Goal: Find contact information: Find contact information

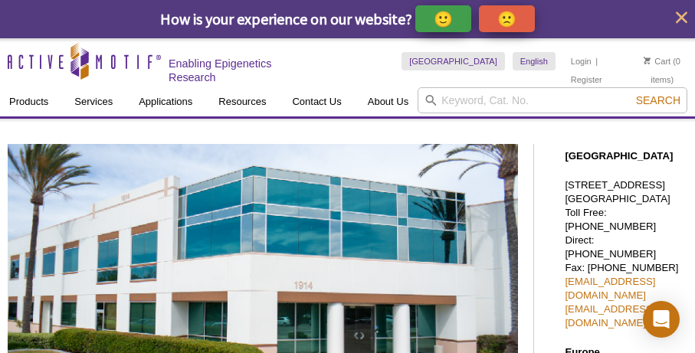
click at [651, 213] on p "[STREET_ADDRESS] Toll Free: [PHONE_NUMBER] Direct: [PHONE_NUMBER] Fax: [PHONE_N…" at bounding box center [626, 255] width 123 height 152
drag, startPoint x: 656, startPoint y: 215, endPoint x: 657, endPoint y: 230, distance: 14.6
click at [656, 215] on p "[STREET_ADDRESS] Toll Free: [PHONE_NUMBER] Direct: [PHONE_NUMBER] Fax: [PHONE_N…" at bounding box center [626, 255] width 123 height 152
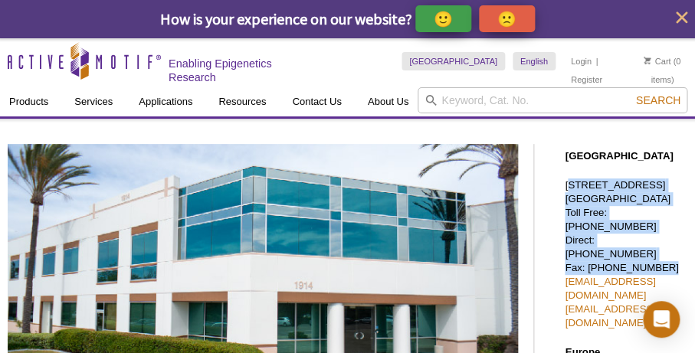
drag, startPoint x: 651, startPoint y: 251, endPoint x: 568, endPoint y: 186, distance: 105.4
click at [569, 186] on p "[STREET_ADDRESS] Toll Free: [PHONE_NUMBER] Direct: [PHONE_NUMBER] Fax: [PHONE_N…" at bounding box center [626, 255] width 123 height 152
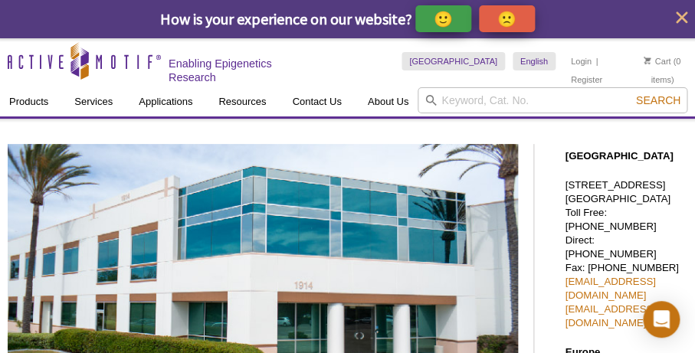
drag, startPoint x: 565, startPoint y: 185, endPoint x: 588, endPoint y: 191, distance: 22.9
click at [565, 185] on p "[STREET_ADDRESS] Toll Free: [PHONE_NUMBER] Direct: [PHONE_NUMBER] Fax: [PHONE_N…" at bounding box center [626, 255] width 123 height 152
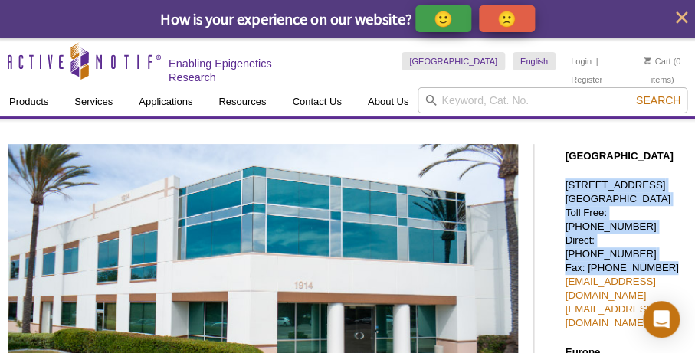
drag, startPoint x: 656, startPoint y: 257, endPoint x: 564, endPoint y: 186, distance: 115.9
click at [583, 227] on p "[STREET_ADDRESS] Toll Free: [PHONE_NUMBER] Direct: [PHONE_NUMBER] Fax: [PHONE_N…" at bounding box center [626, 255] width 123 height 152
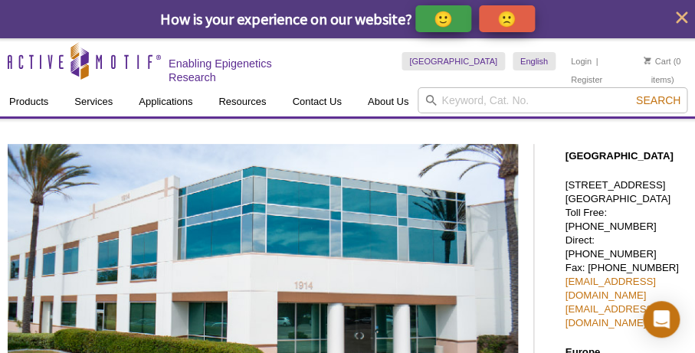
drag, startPoint x: 565, startPoint y: 211, endPoint x: 662, endPoint y: 211, distance: 97.3
click at [662, 211] on p "[STREET_ADDRESS] Toll Free: [PHONE_NUMBER] Direct: [PHONE_NUMBER] Fax: [PHONE_N…" at bounding box center [626, 255] width 123 height 152
copy p "[GEOGRAPHIC_DATA]"
